Goal: Transaction & Acquisition: Purchase product/service

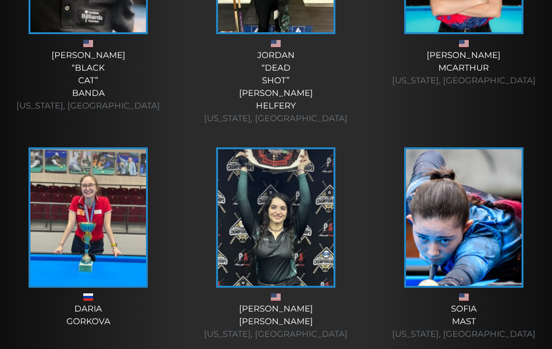
scroll to position [4099, 0]
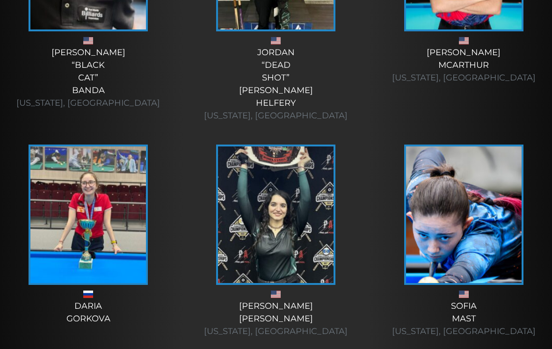
click at [262, 220] on img at bounding box center [275, 214] width 115 height 136
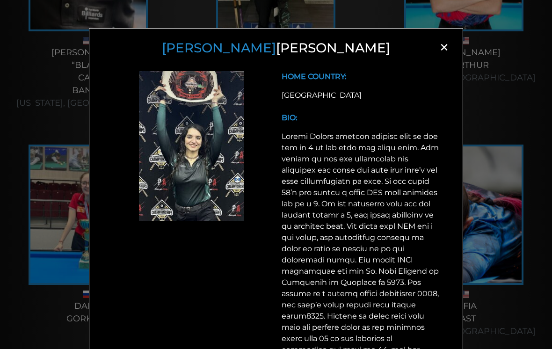
scroll to position [0, 0]
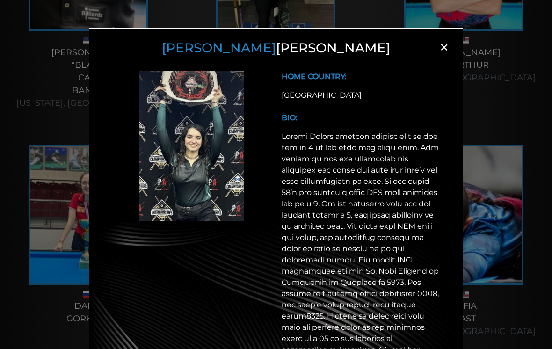
click at [440, 46] on span "×" at bounding box center [444, 47] width 14 height 14
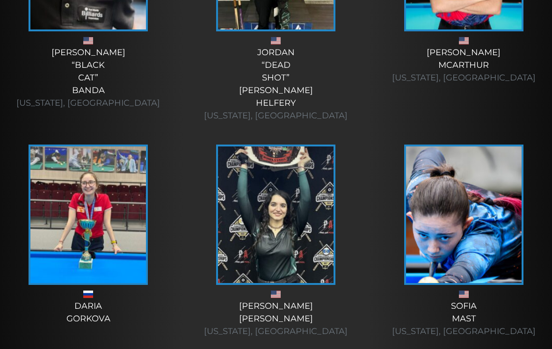
click at [445, 240] on img at bounding box center [463, 214] width 115 height 136
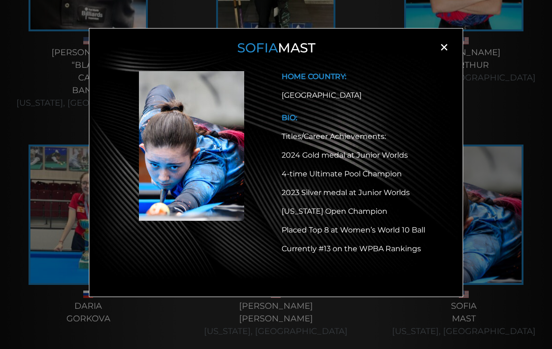
click at [444, 44] on span "×" at bounding box center [444, 47] width 14 height 14
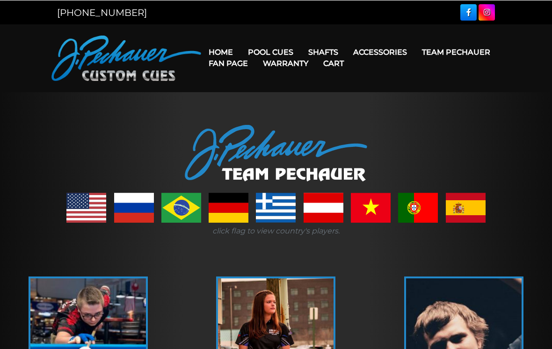
click at [414, 51] on link "Team Pechauer" at bounding box center [455, 52] width 83 height 24
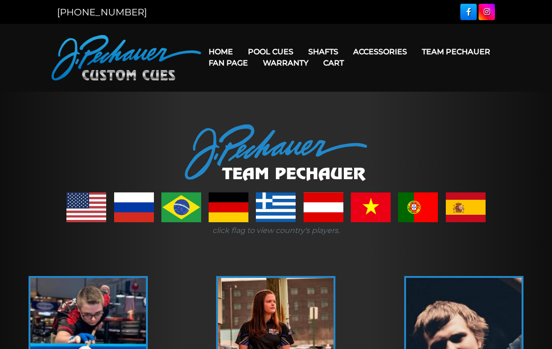
click at [262, 98] on link "Pro Series (R) – NEW" at bounding box center [309, 91] width 136 height 13
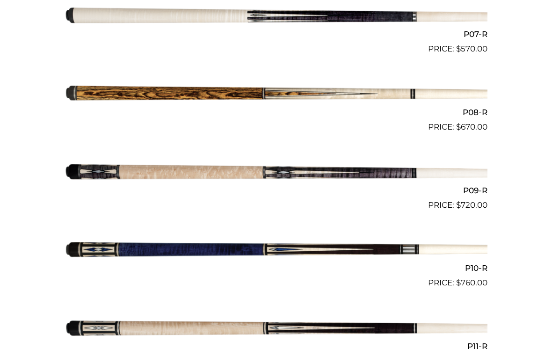
scroll to position [787, 0]
